Goal: Information Seeking & Learning: Check status

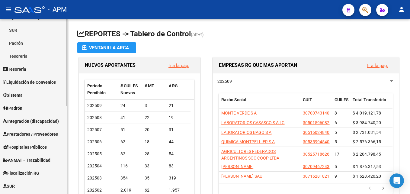
scroll to position [91, 0]
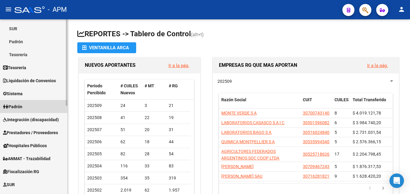
click at [35, 101] on link "Padrón" at bounding box center [33, 106] width 67 height 13
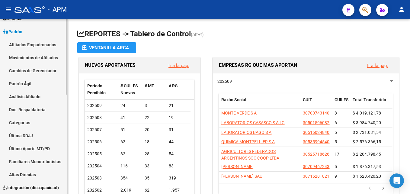
scroll to position [60, 0]
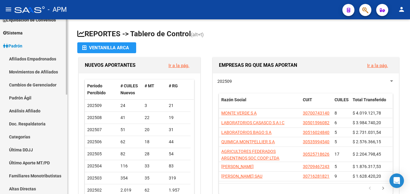
click at [51, 57] on link "Afiliados Empadronados" at bounding box center [33, 58] width 67 height 13
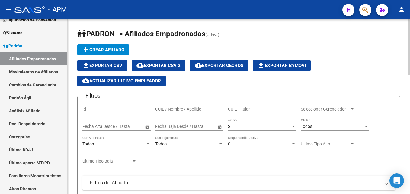
drag, startPoint x: 239, startPoint y: 103, endPoint x: 346, endPoint y: 34, distance: 127.6
click at [346, 34] on h1 "PADRON -> Afiliados Empadronados (alt+a)" at bounding box center [238, 34] width 323 height 11
paste input "41.441.788"
click at [169, 111] on input "41.441.788" at bounding box center [189, 109] width 68 height 5
click at [161, 108] on input "41.441788" at bounding box center [189, 109] width 68 height 5
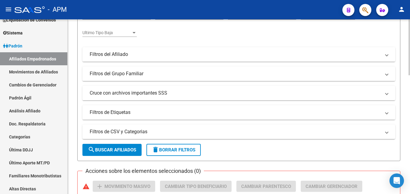
scroll to position [181, 0]
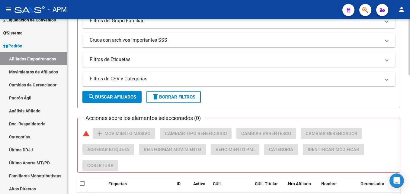
type input "41441788"
click at [136, 98] on span "search Buscar Afiliados" at bounding box center [112, 96] width 48 height 5
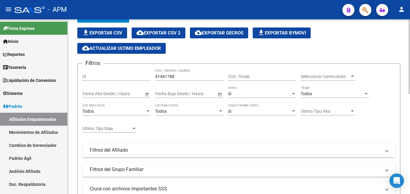
scroll to position [0, 0]
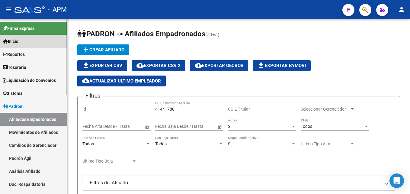
click at [18, 39] on span "Inicio" at bounding box center [10, 41] width 15 height 7
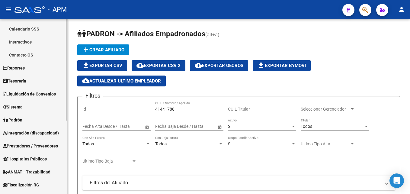
scroll to position [91, 0]
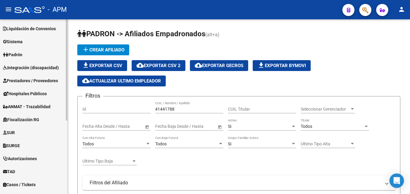
click at [29, 66] on span "Integración (discapacidad)" at bounding box center [31, 67] width 56 height 7
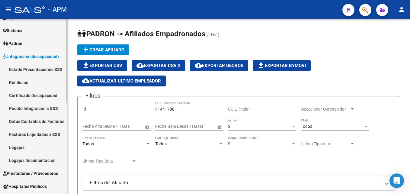
scroll to position [52, 0]
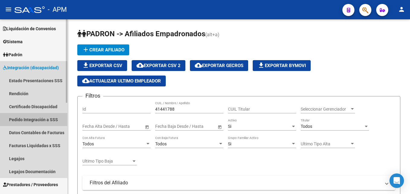
click at [27, 121] on link "Pedido Integración a SSS" at bounding box center [33, 119] width 67 height 13
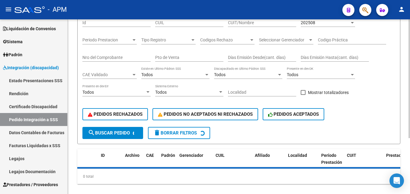
scroll to position [82, 0]
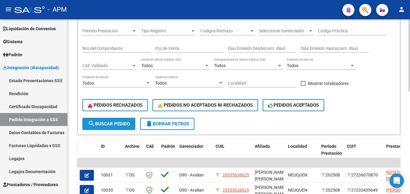
click at [119, 123] on span "search Buscar Pedido" at bounding box center [109, 123] width 42 height 5
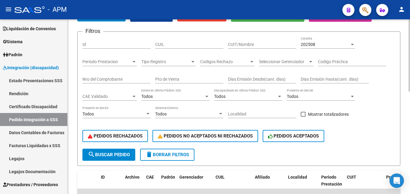
scroll to position [37, 0]
